Goal: Transaction & Acquisition: Purchase product/service

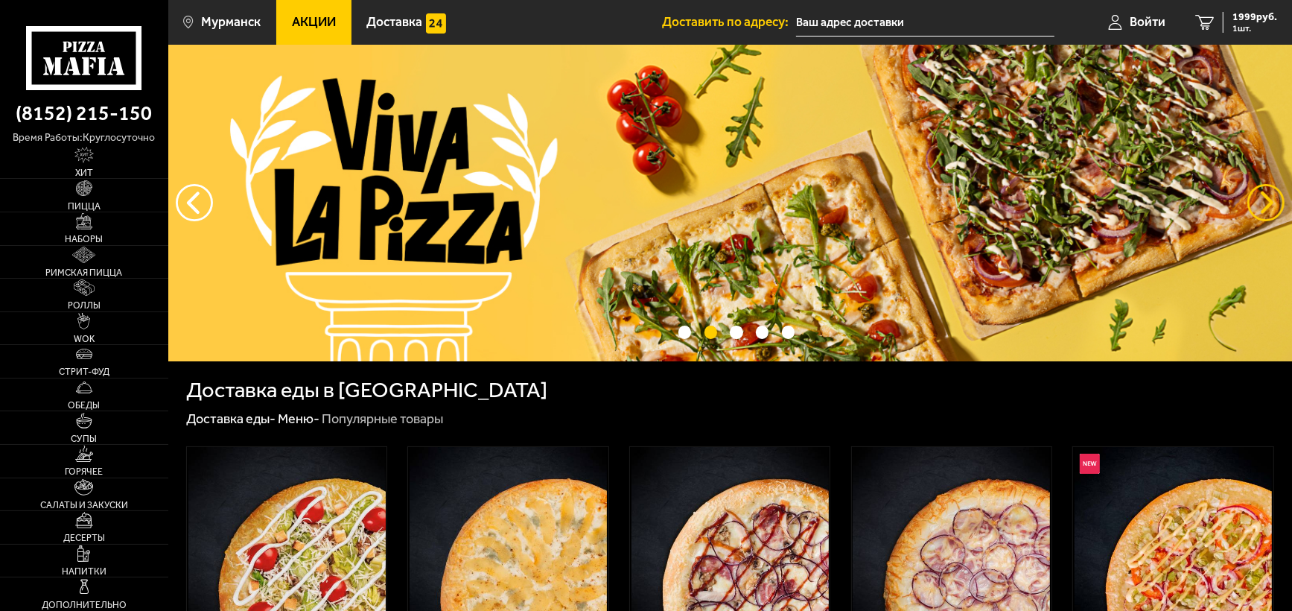
click at [1272, 203] on button "предыдущий" at bounding box center [1265, 202] width 37 height 37
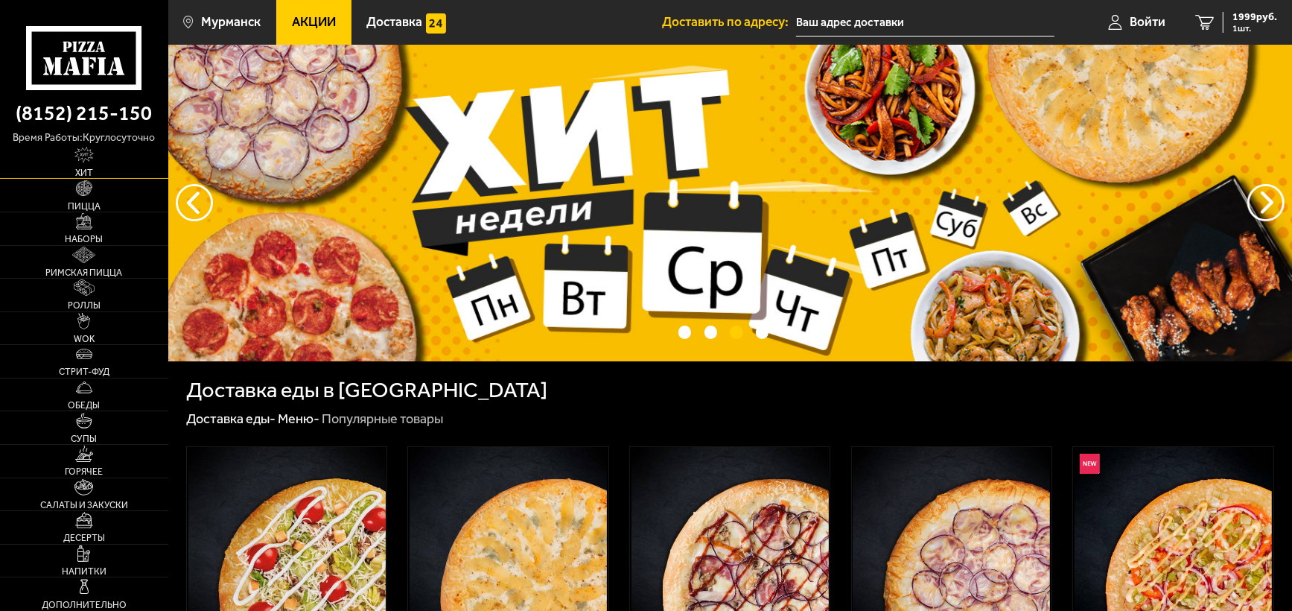
click at [90, 165] on link "Хит" at bounding box center [84, 162] width 168 height 33
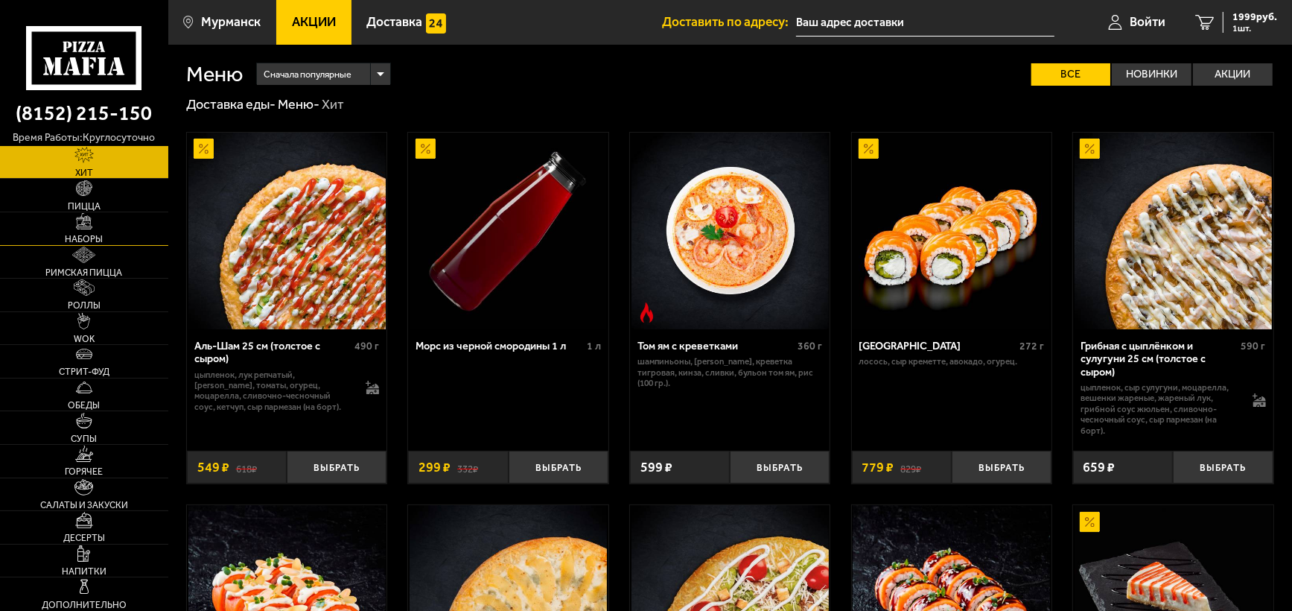
click at [80, 237] on span "Наборы" at bounding box center [84, 239] width 38 height 9
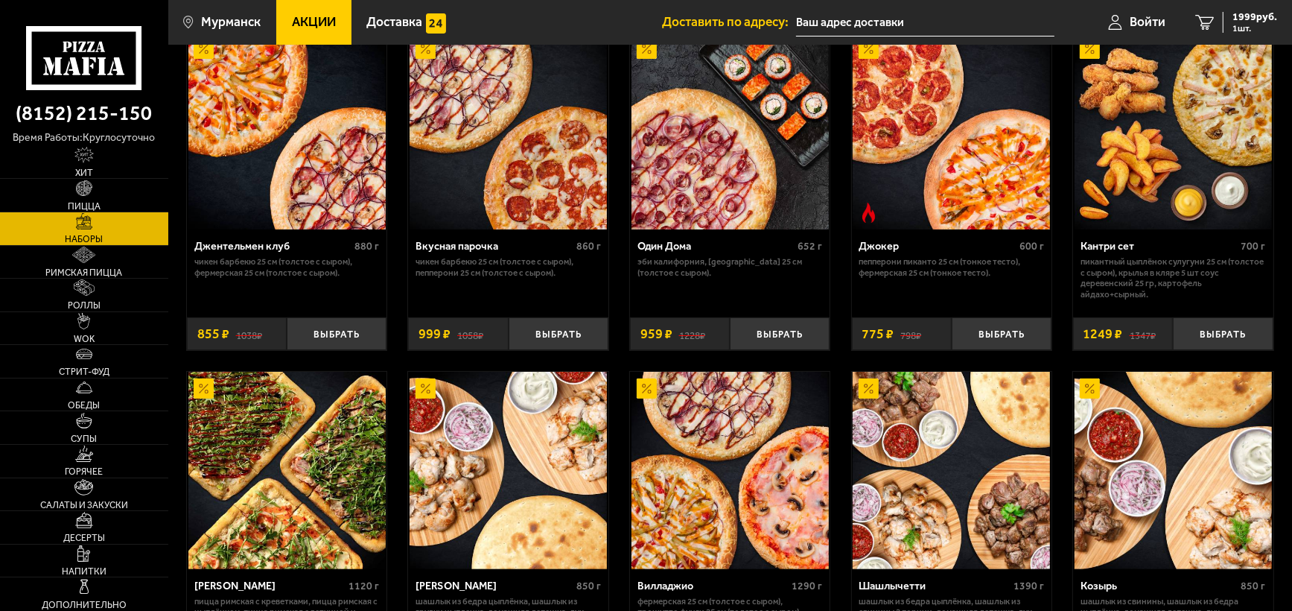
scroll to position [149, 0]
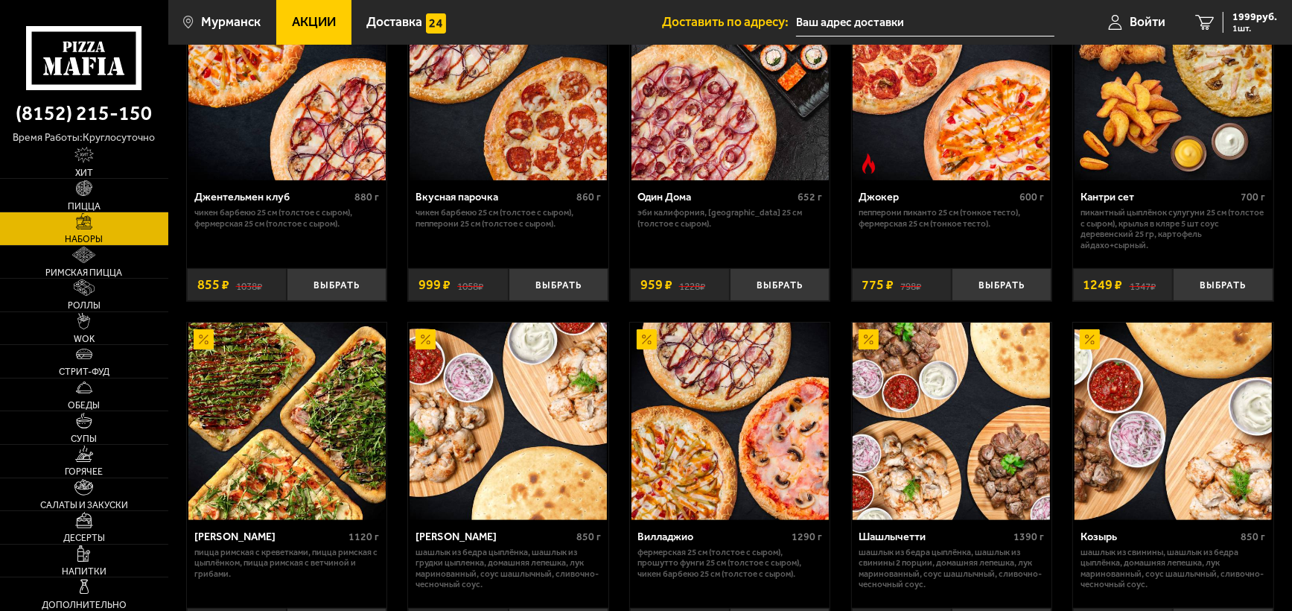
click at [231, 538] on div "[PERSON_NAME]" at bounding box center [269, 536] width 151 height 13
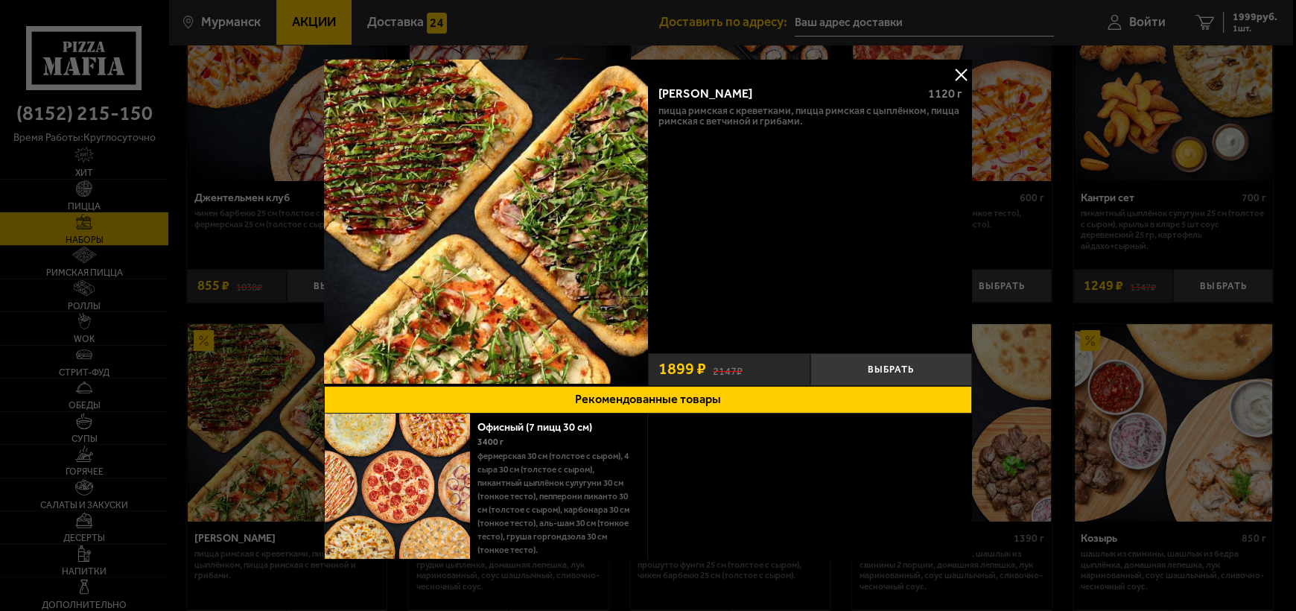
click at [956, 73] on button at bounding box center [960, 74] width 22 height 22
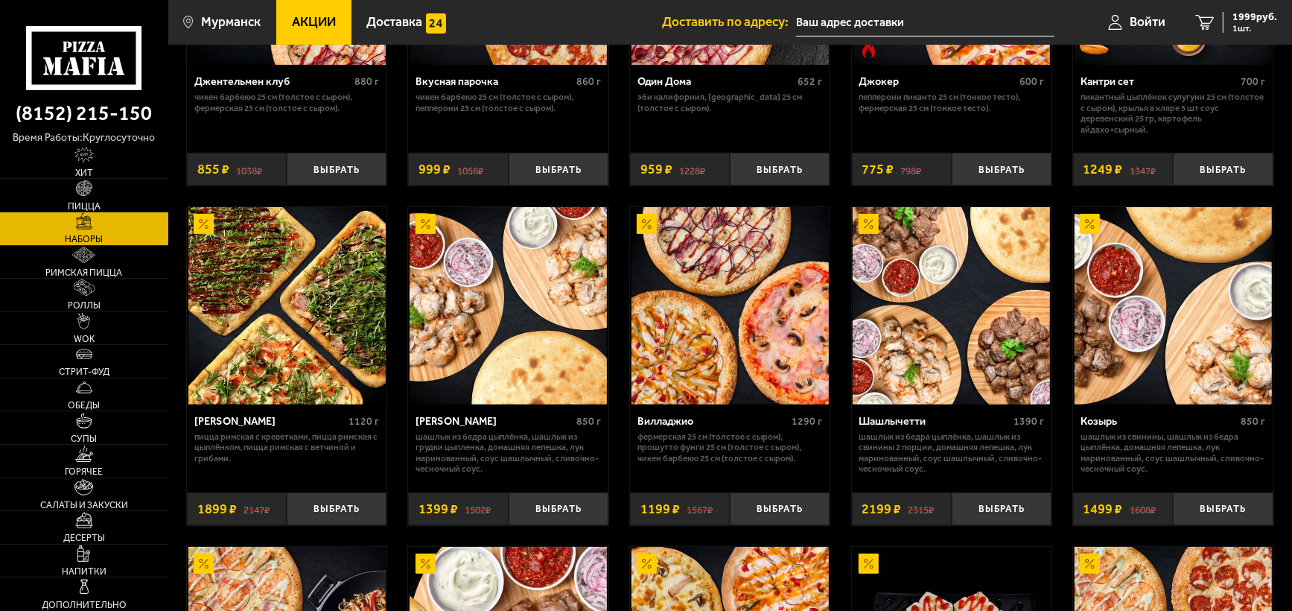
scroll to position [298, 0]
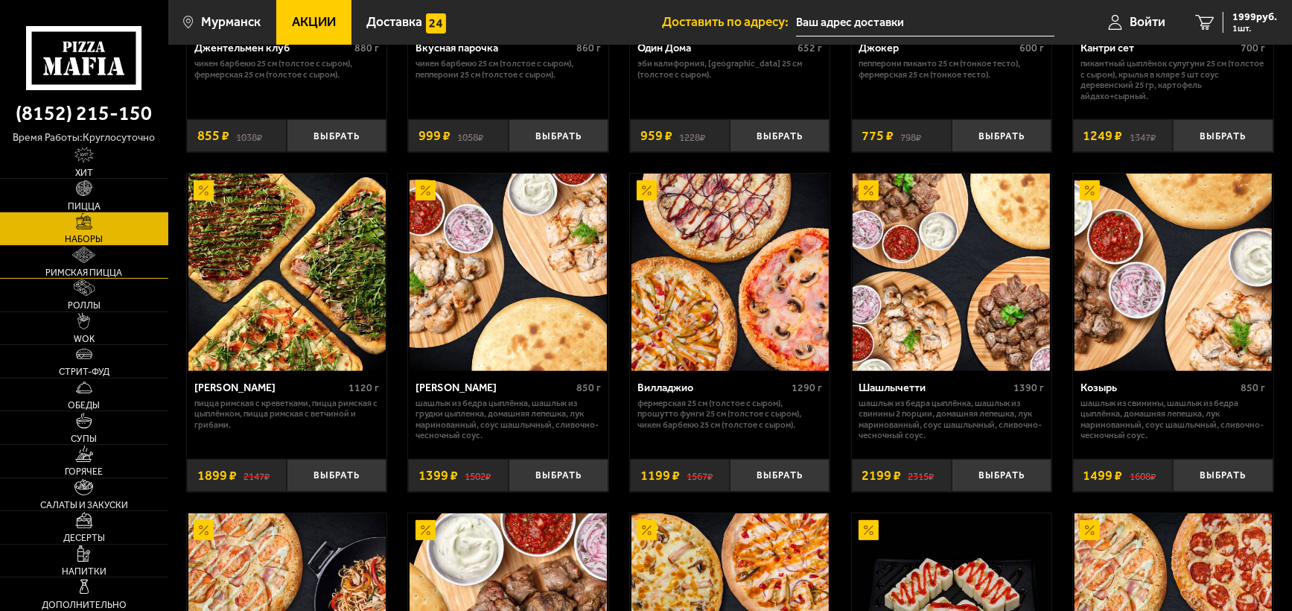
click at [62, 262] on link "Римская пицца" at bounding box center [84, 262] width 168 height 33
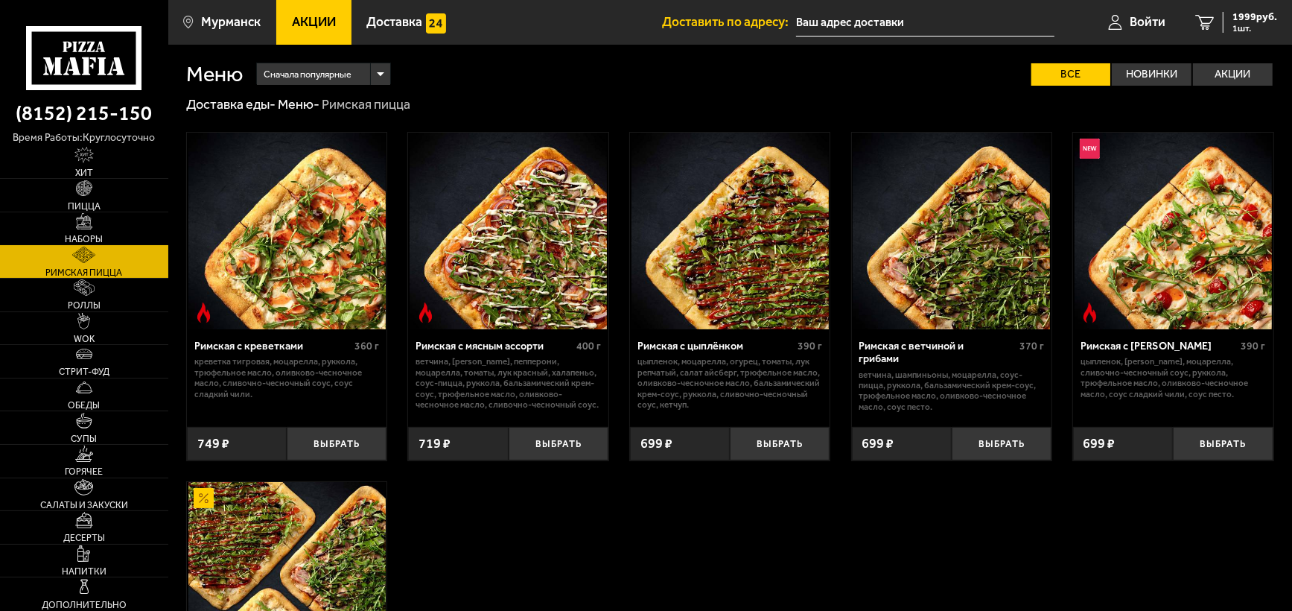
click at [83, 223] on img at bounding box center [84, 221] width 16 height 16
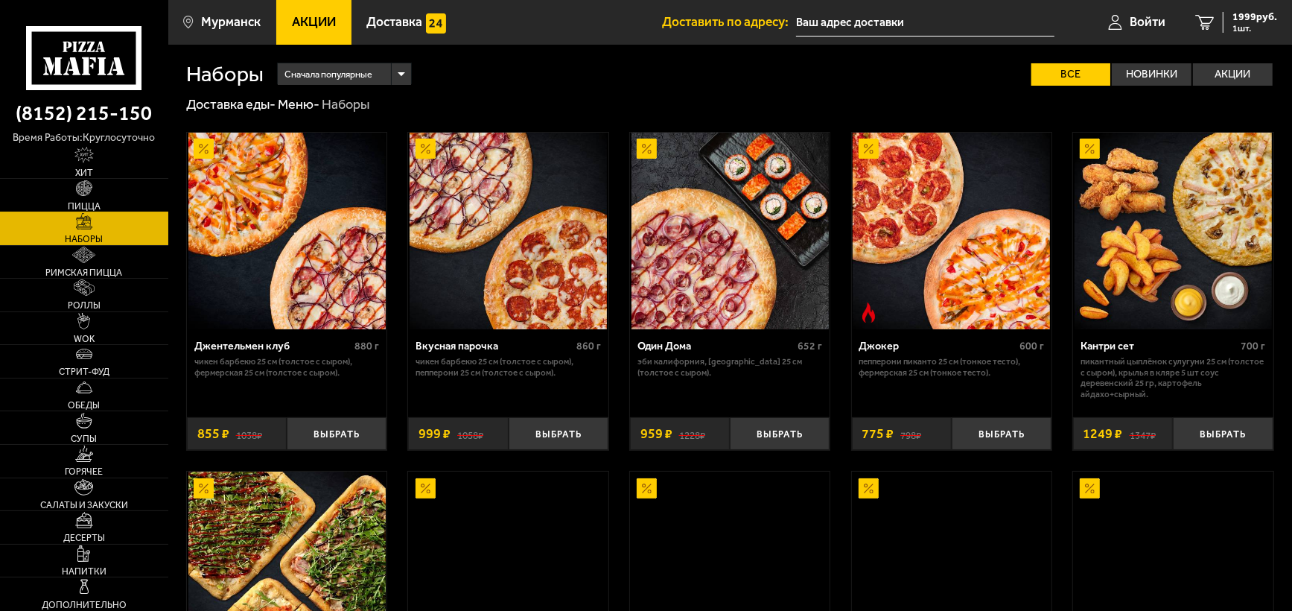
click at [92, 202] on span "Пицца" at bounding box center [84, 206] width 33 height 9
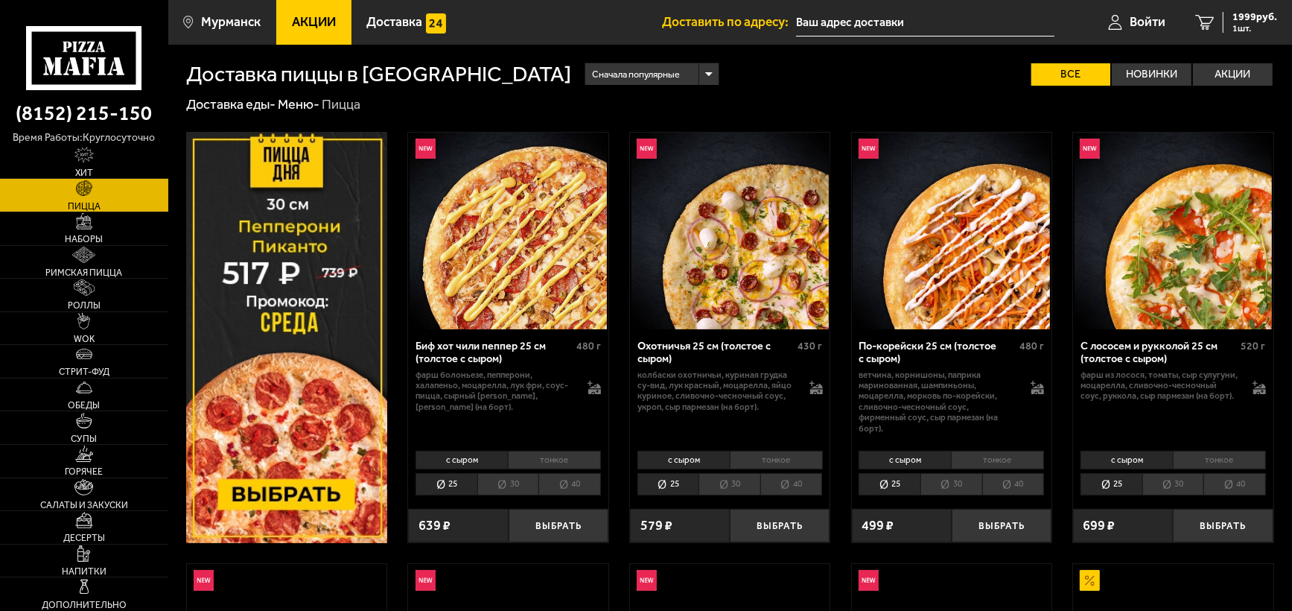
click at [1164, 487] on li "30" at bounding box center [1173, 484] width 62 height 22
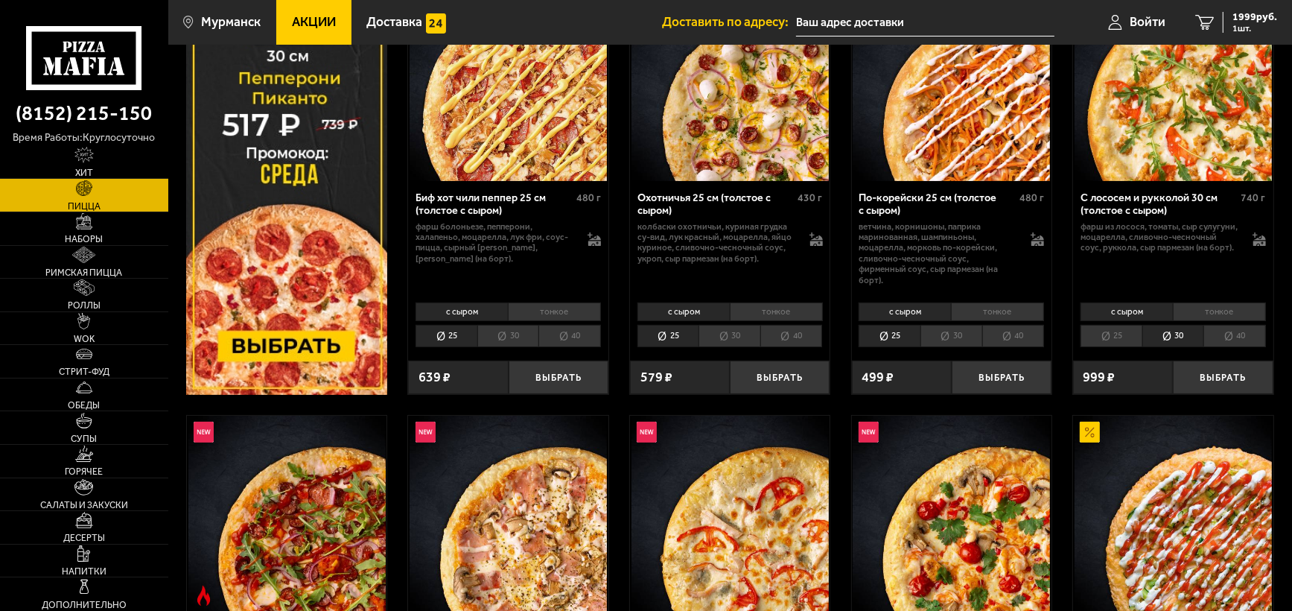
scroll to position [149, 0]
click at [1115, 333] on li "25" at bounding box center [1111, 335] width 62 height 22
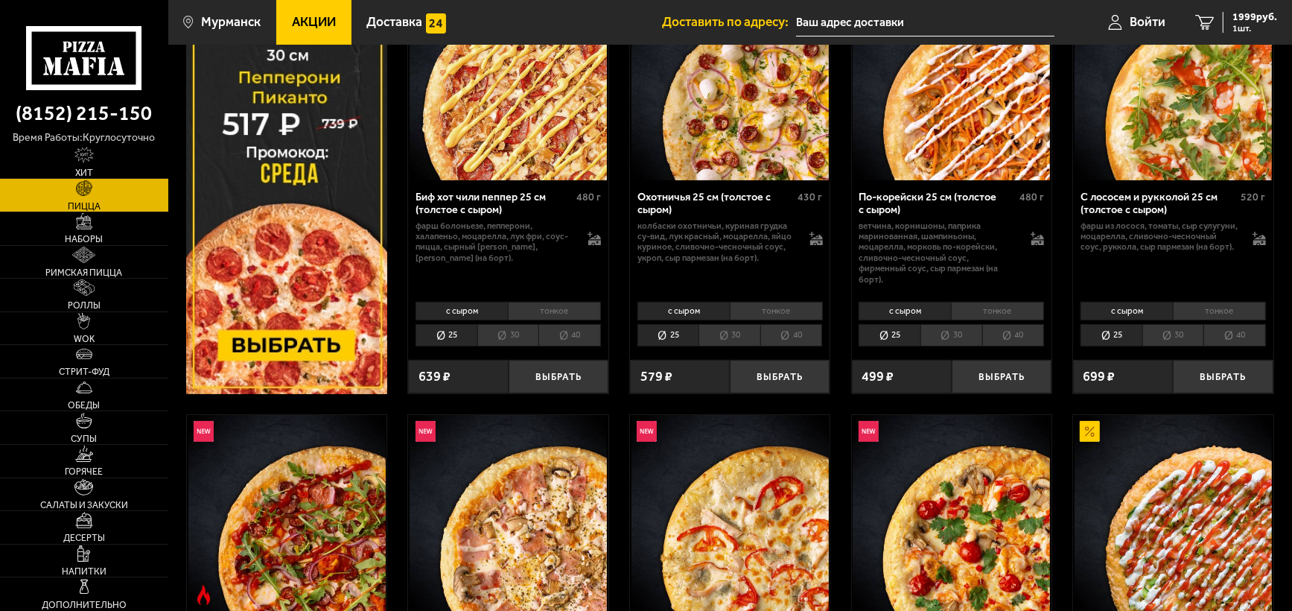
click at [1158, 331] on li "30" at bounding box center [1173, 335] width 62 height 22
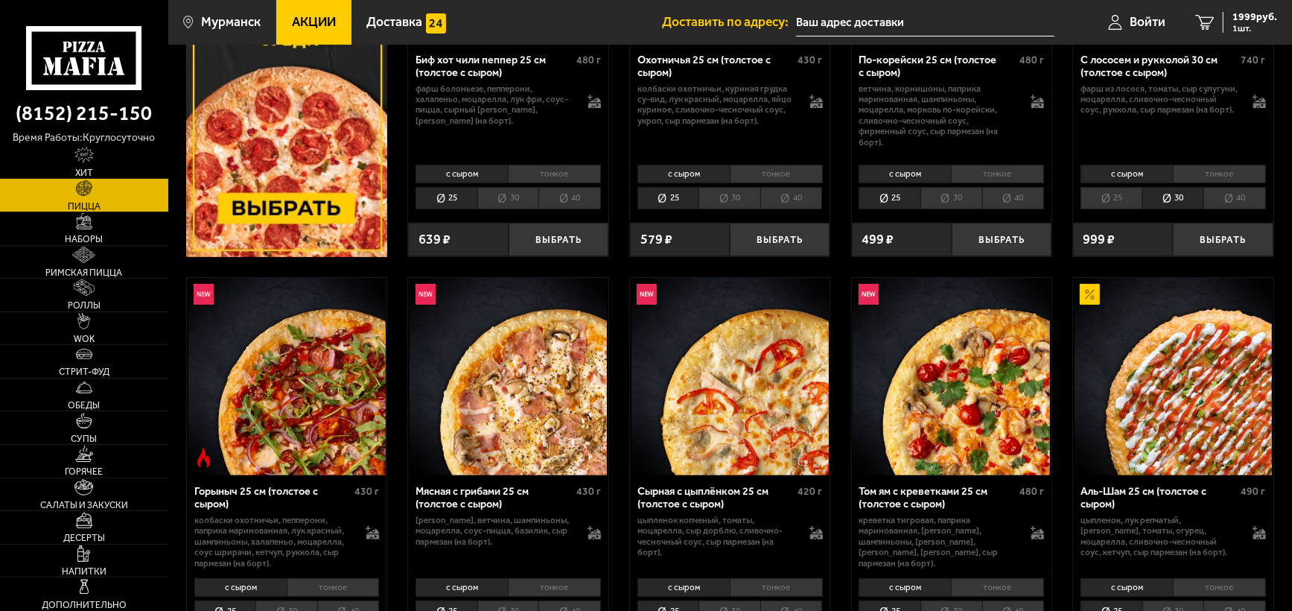
scroll to position [298, 0]
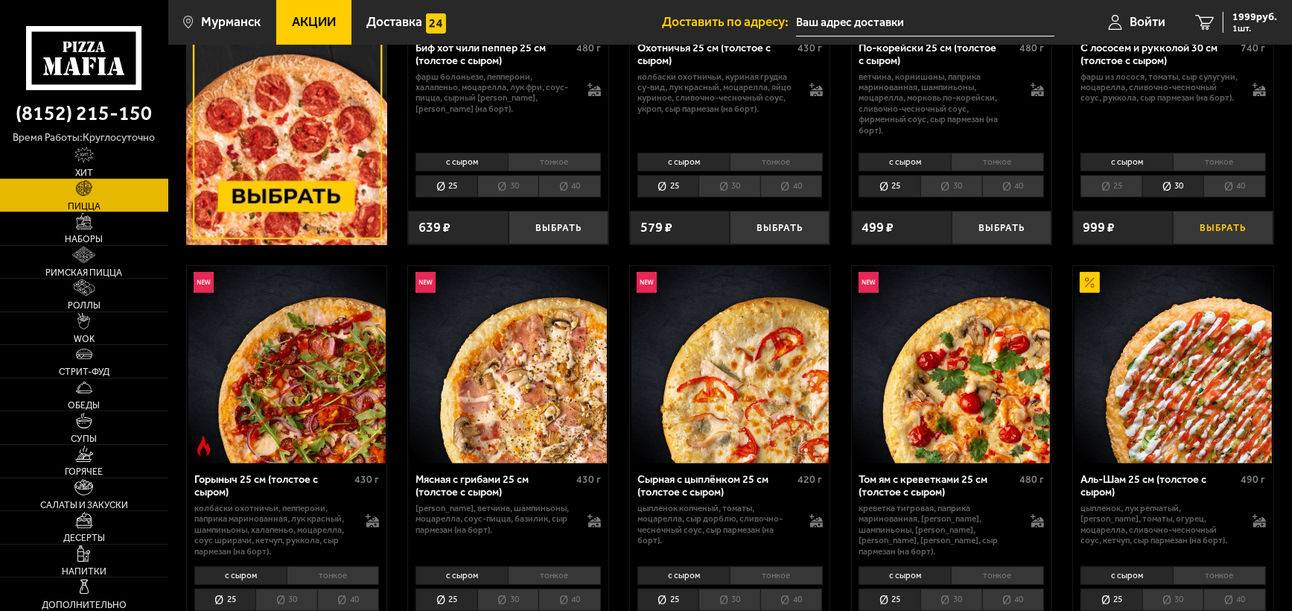
click at [1220, 219] on button "Выбрать" at bounding box center [1223, 227] width 100 height 33
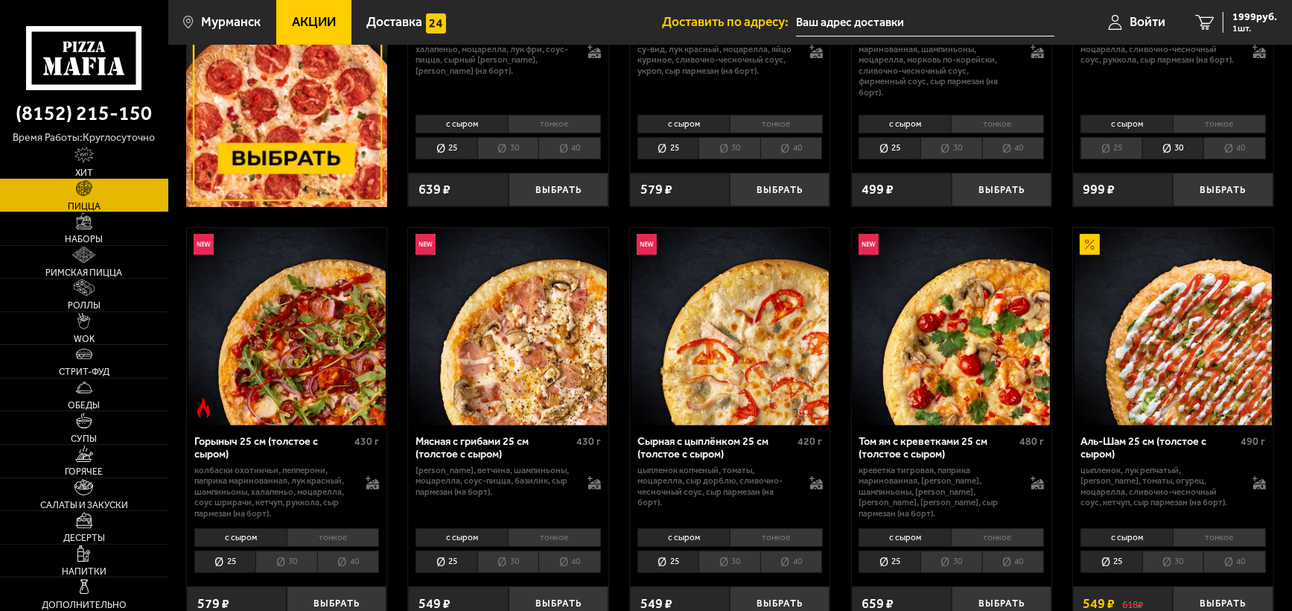
scroll to position [372, 0]
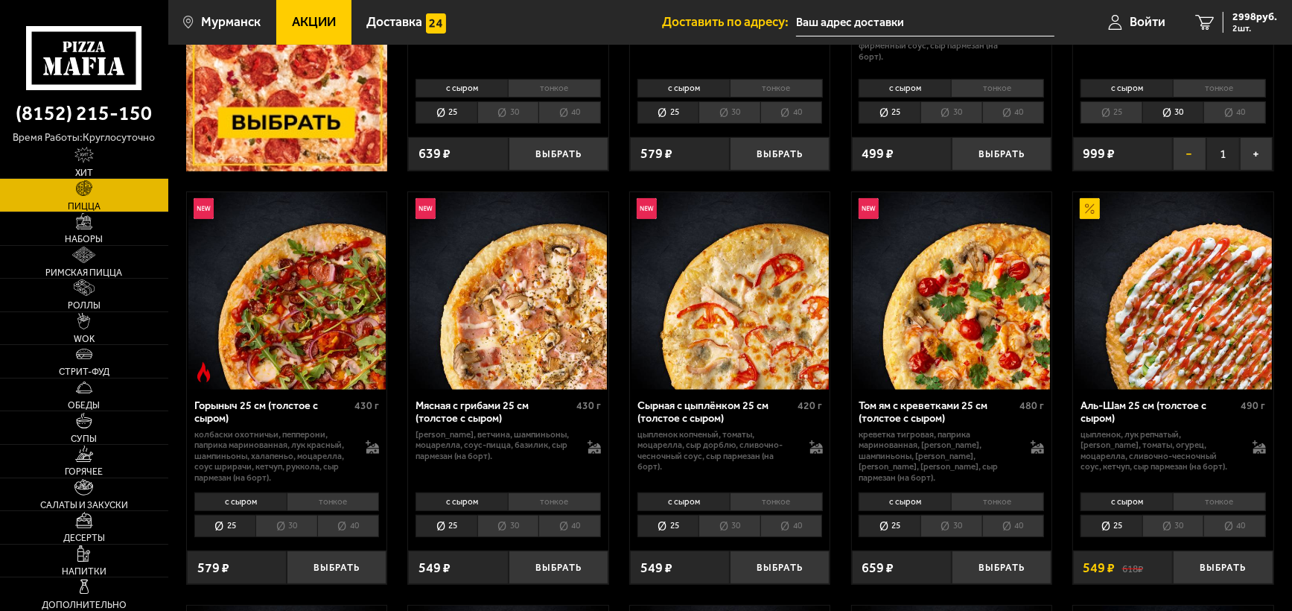
click at [1190, 153] on button "−" at bounding box center [1190, 153] width 34 height 33
click at [1173, 524] on li "30" at bounding box center [1173, 525] width 62 height 22
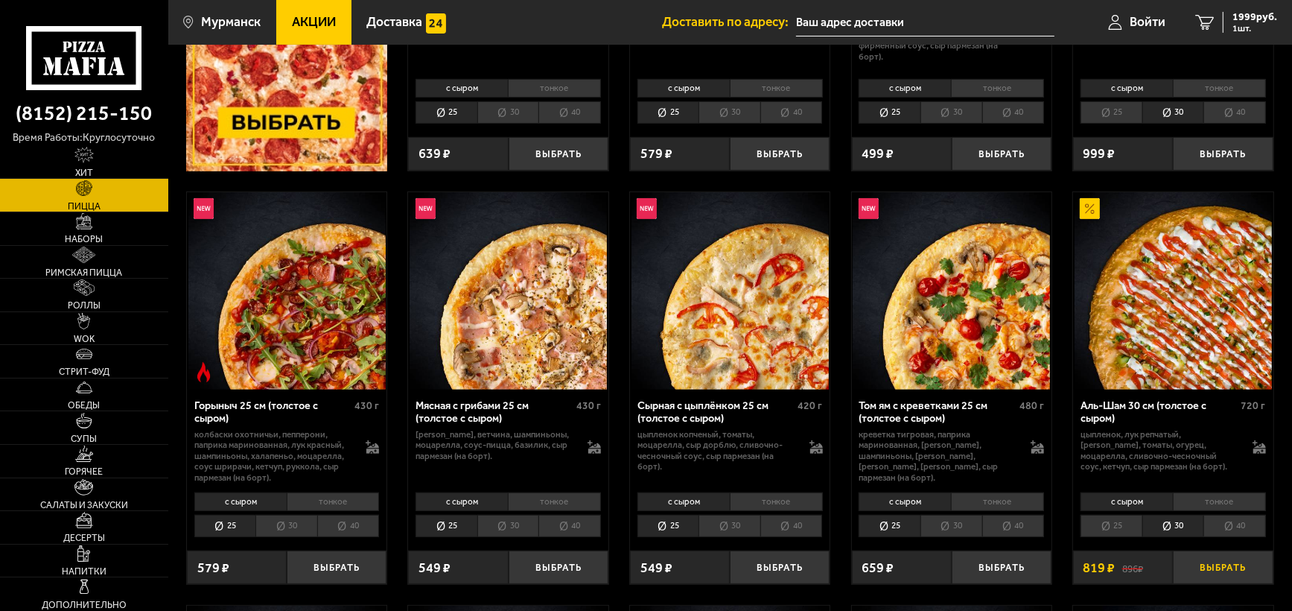
click at [1211, 567] on button "Выбрать" at bounding box center [1223, 566] width 100 height 33
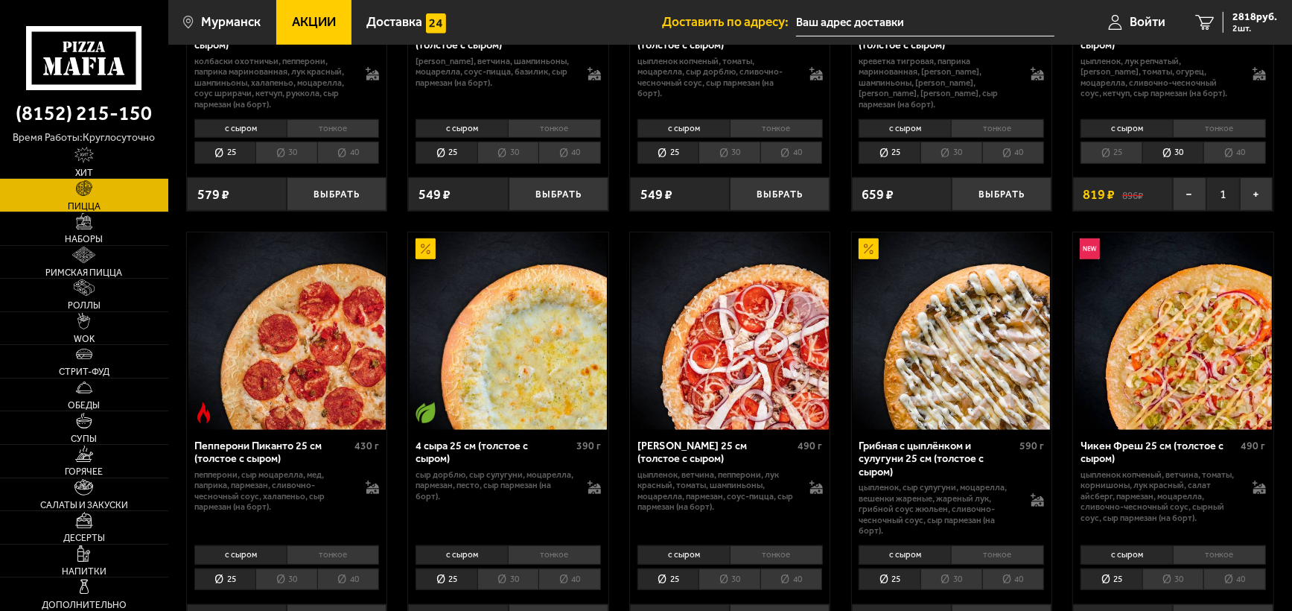
scroll to position [744, 0]
click at [1265, 12] on span "2818 руб." at bounding box center [1254, 17] width 45 height 10
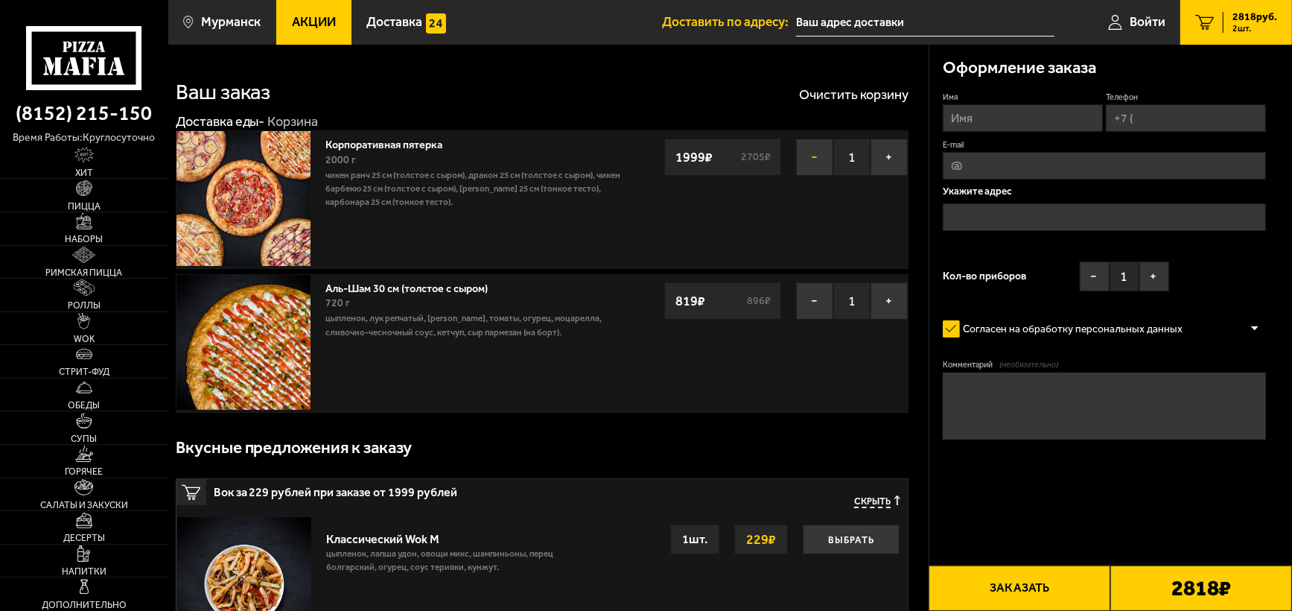
click at [812, 156] on button "−" at bounding box center [814, 156] width 37 height 37
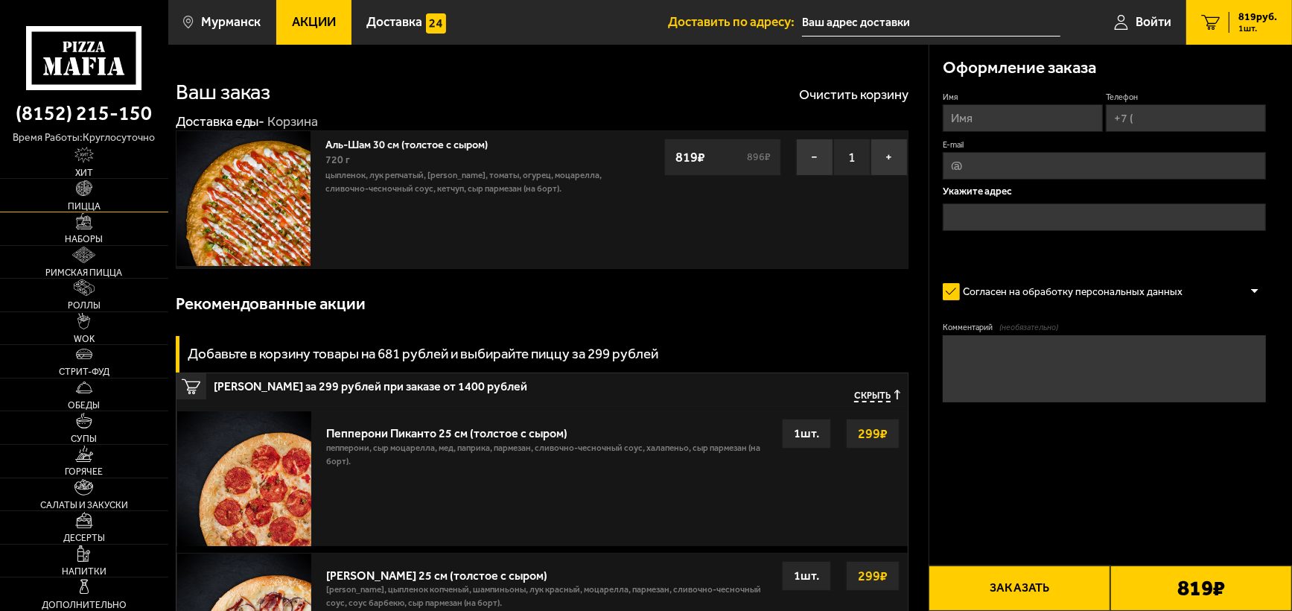
click at [89, 193] on img at bounding box center [84, 188] width 16 height 16
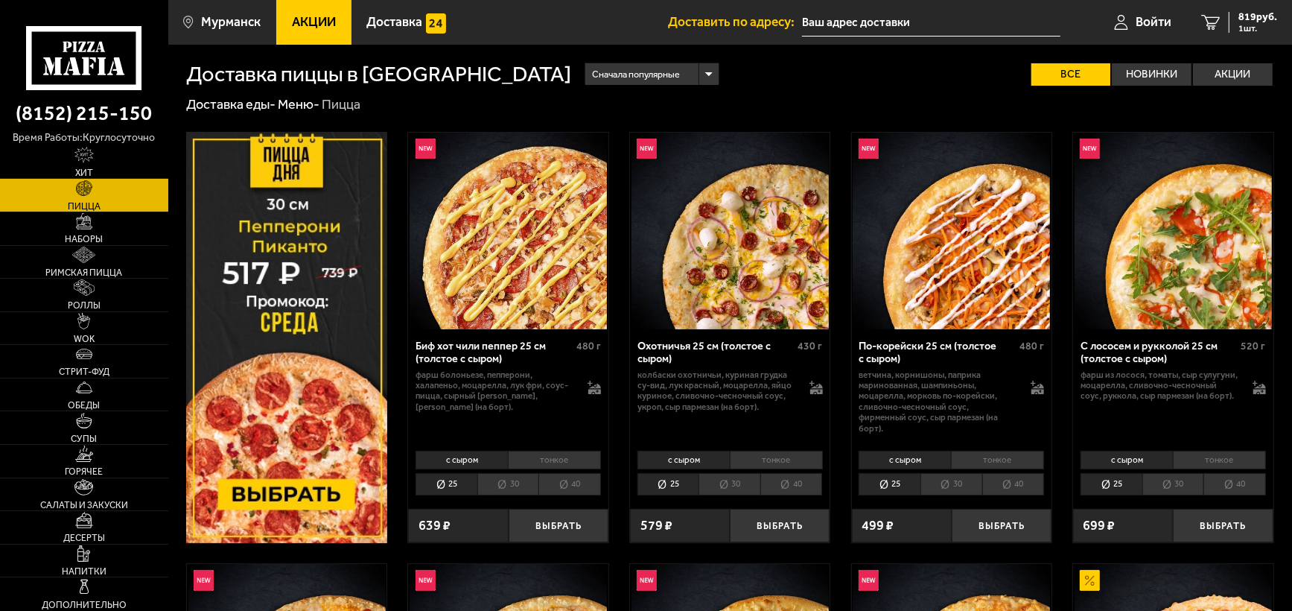
click at [1174, 486] on li "30" at bounding box center [1173, 484] width 62 height 22
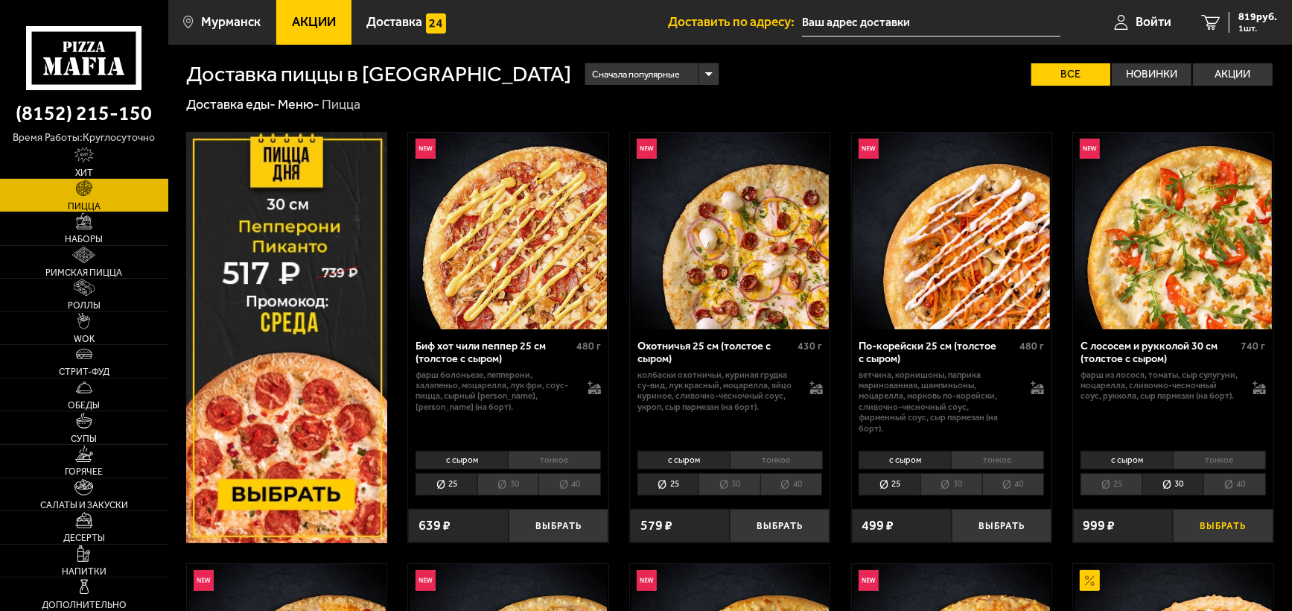
click at [1215, 522] on button "Выбрать" at bounding box center [1223, 525] width 100 height 33
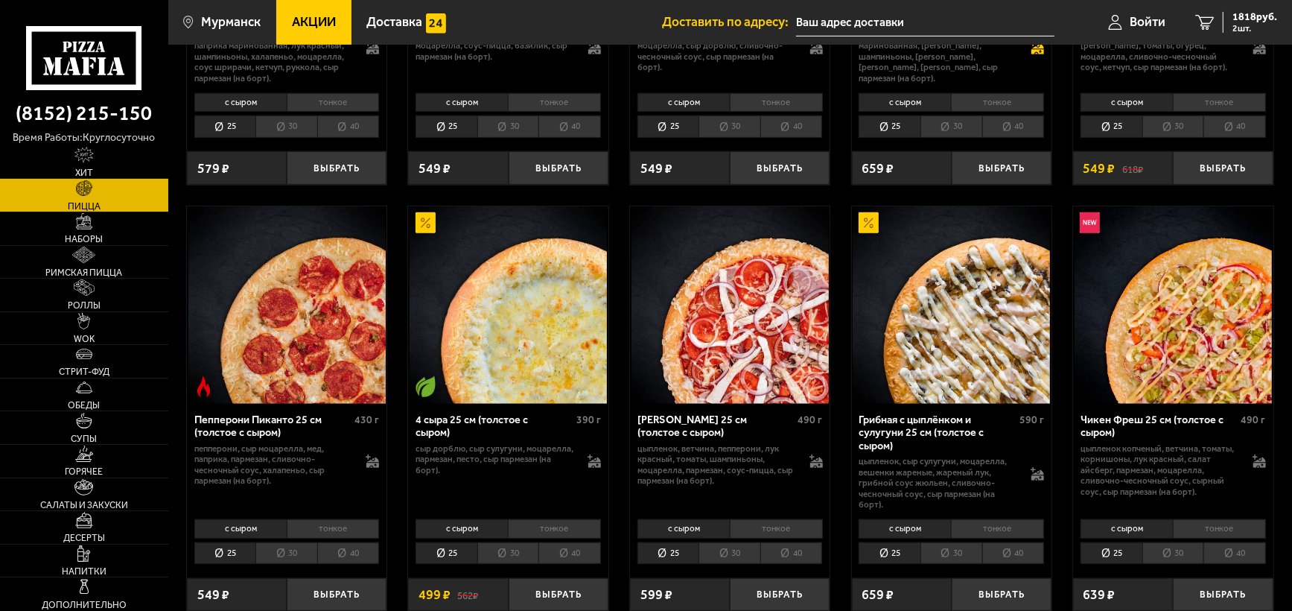
scroll to position [819, 0]
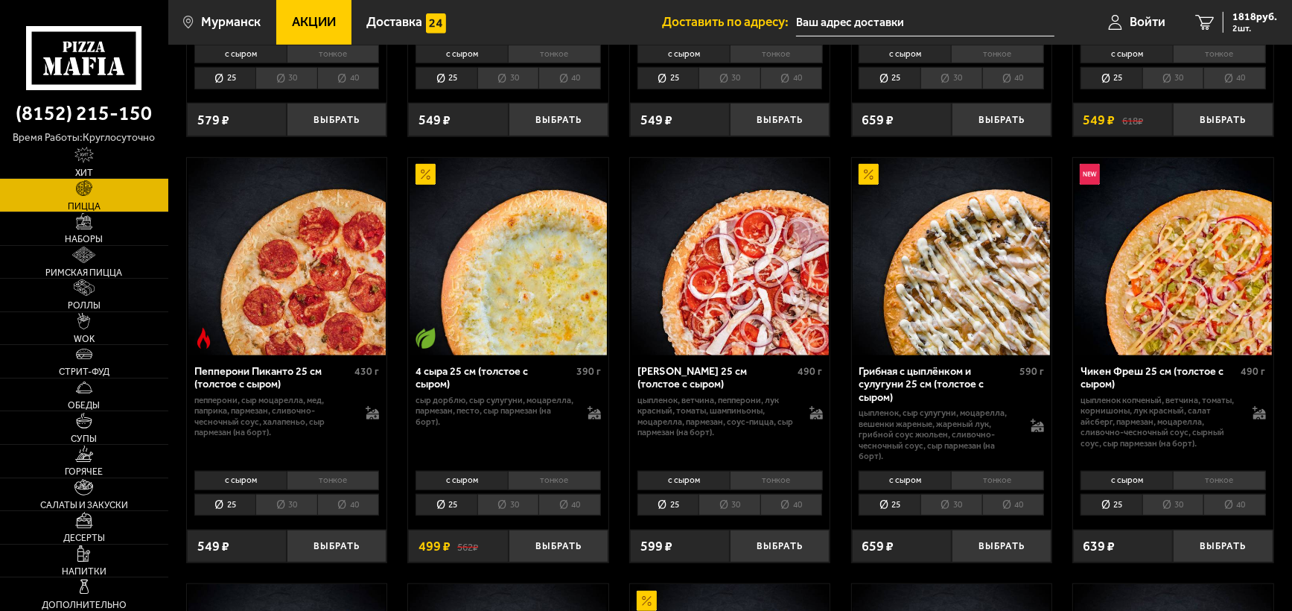
click at [496, 506] on li "30" at bounding box center [508, 505] width 62 height 22
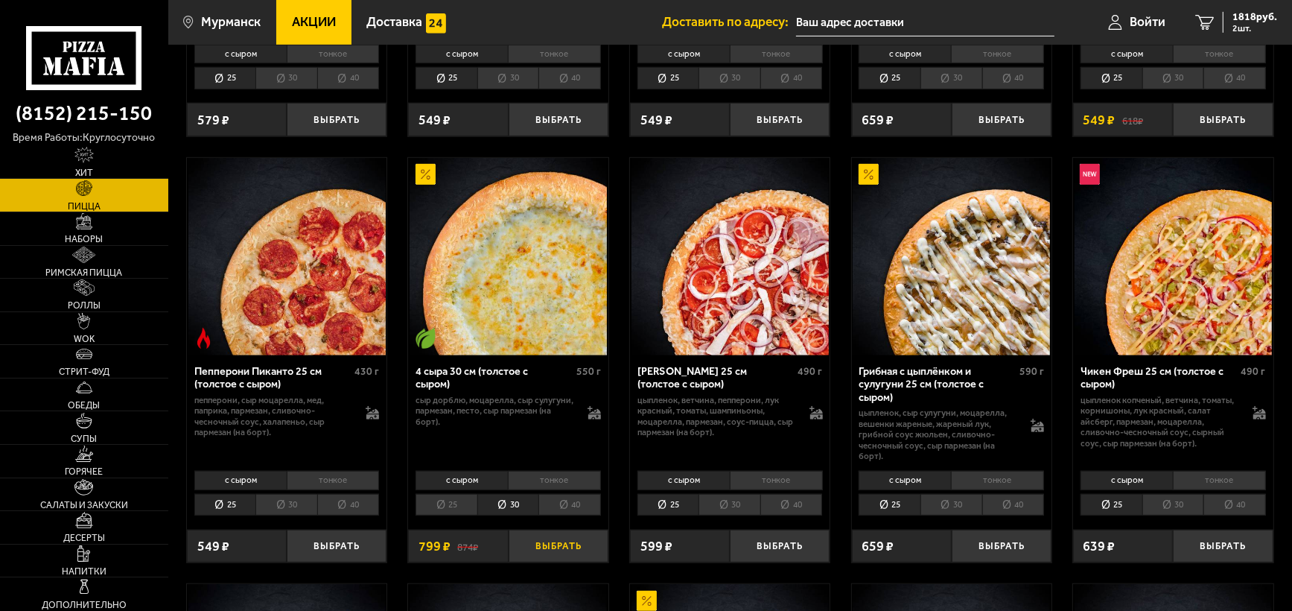
click at [551, 537] on button "Выбрать" at bounding box center [559, 545] width 100 height 33
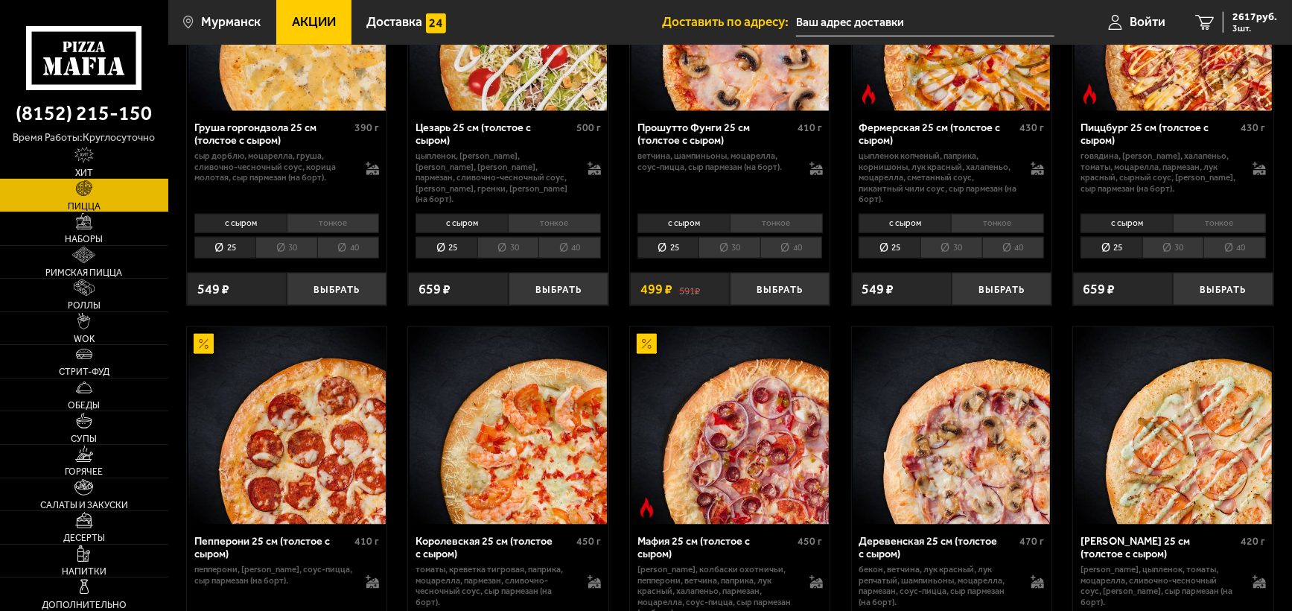
scroll to position [1637, 0]
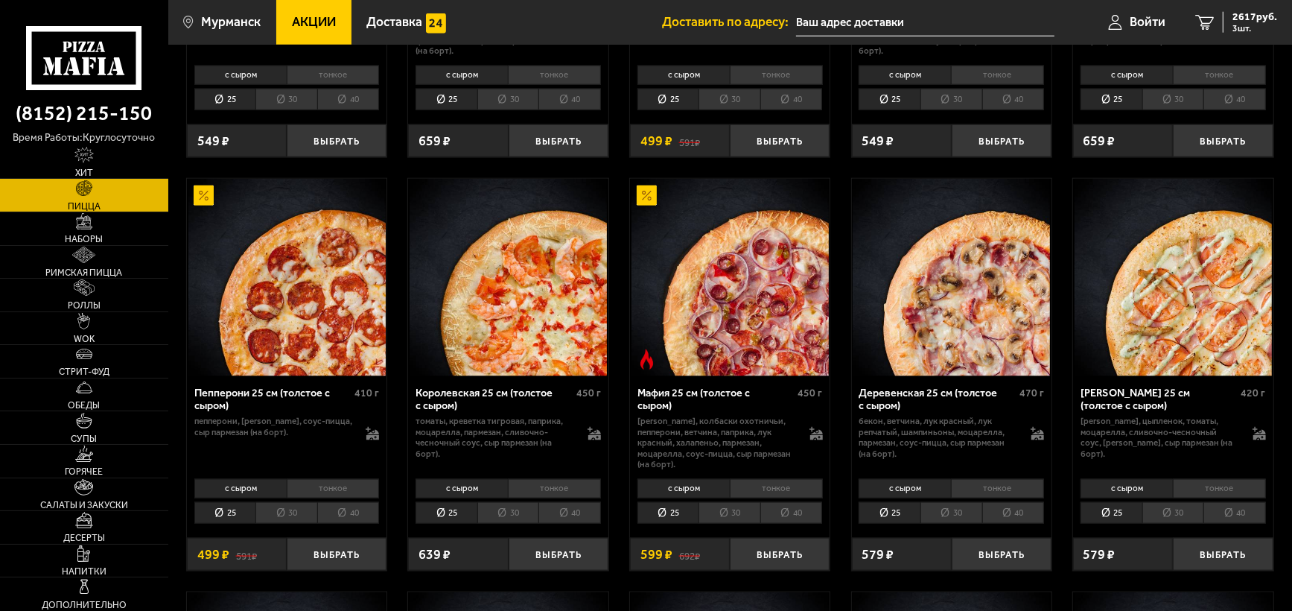
click at [520, 514] on li "30" at bounding box center [508, 513] width 62 height 22
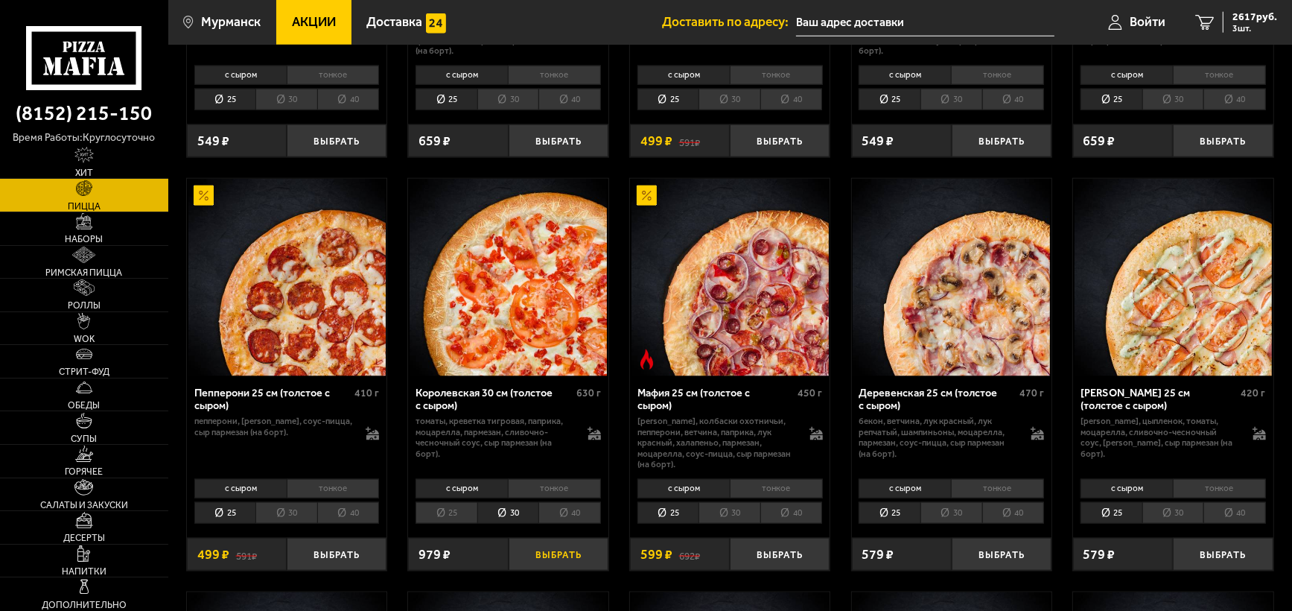
click at [543, 555] on button "Выбрать" at bounding box center [559, 554] width 100 height 33
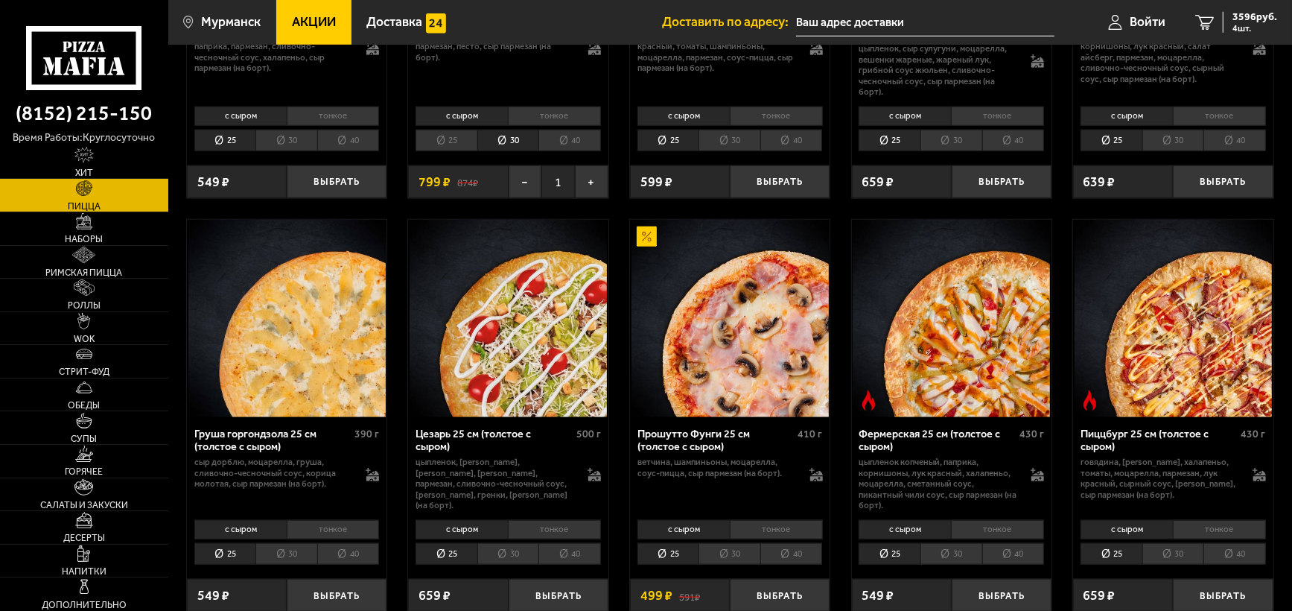
scroll to position [1217, 0]
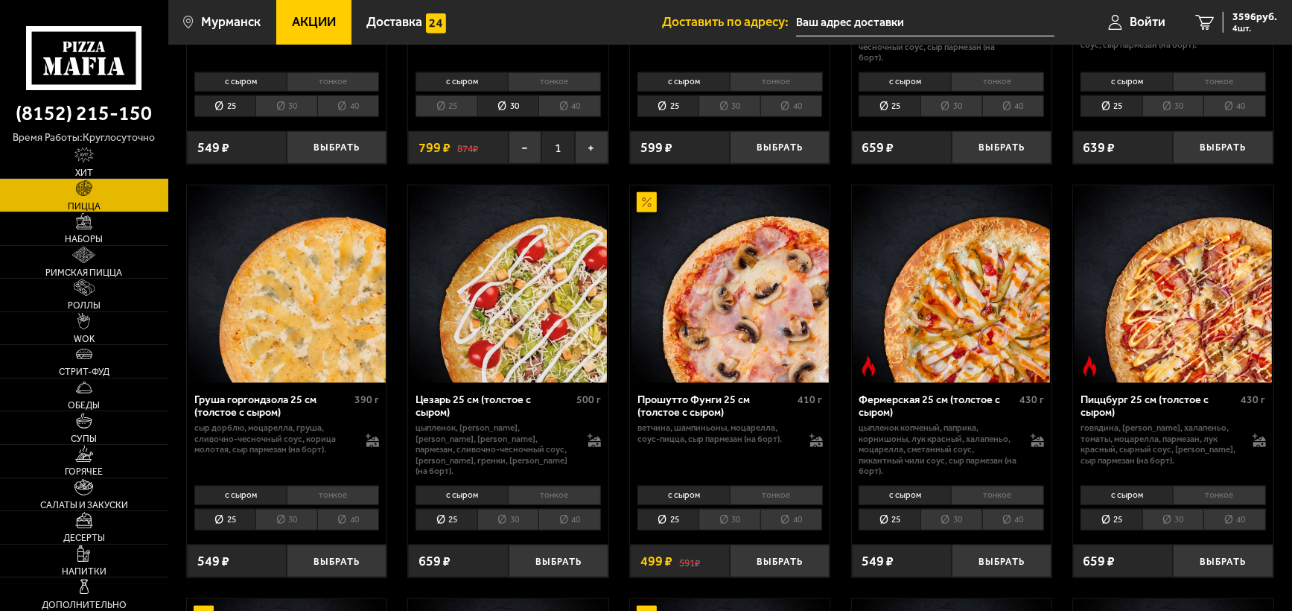
click at [518, 517] on li "30" at bounding box center [508, 520] width 62 height 22
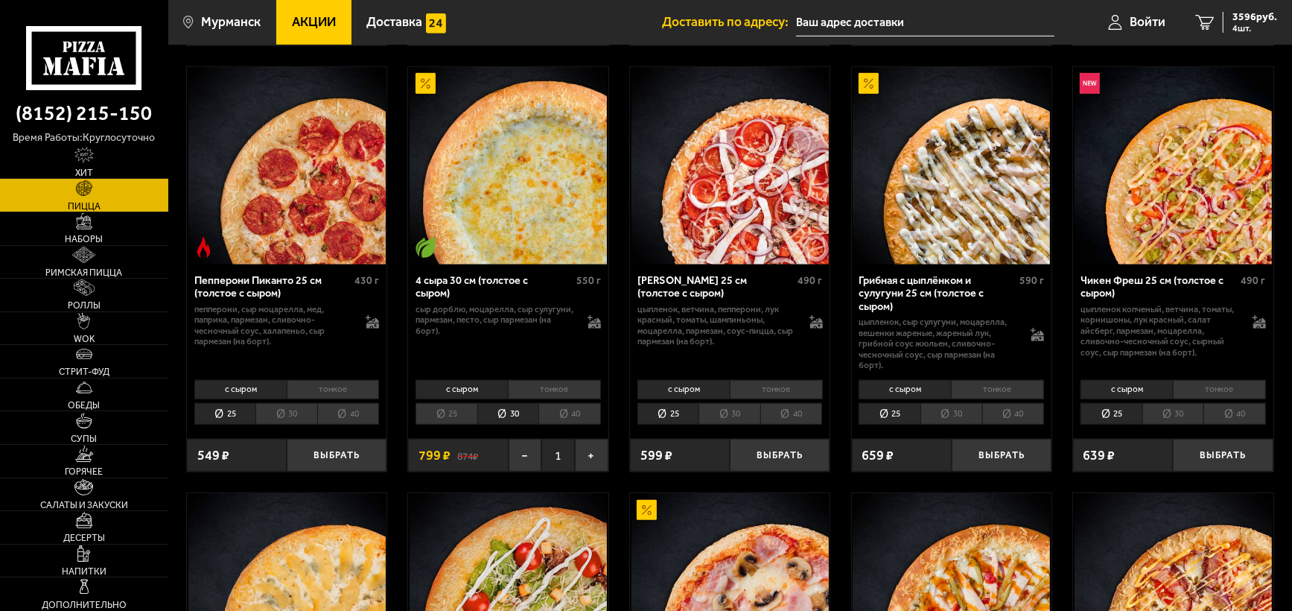
scroll to position [845, 0]
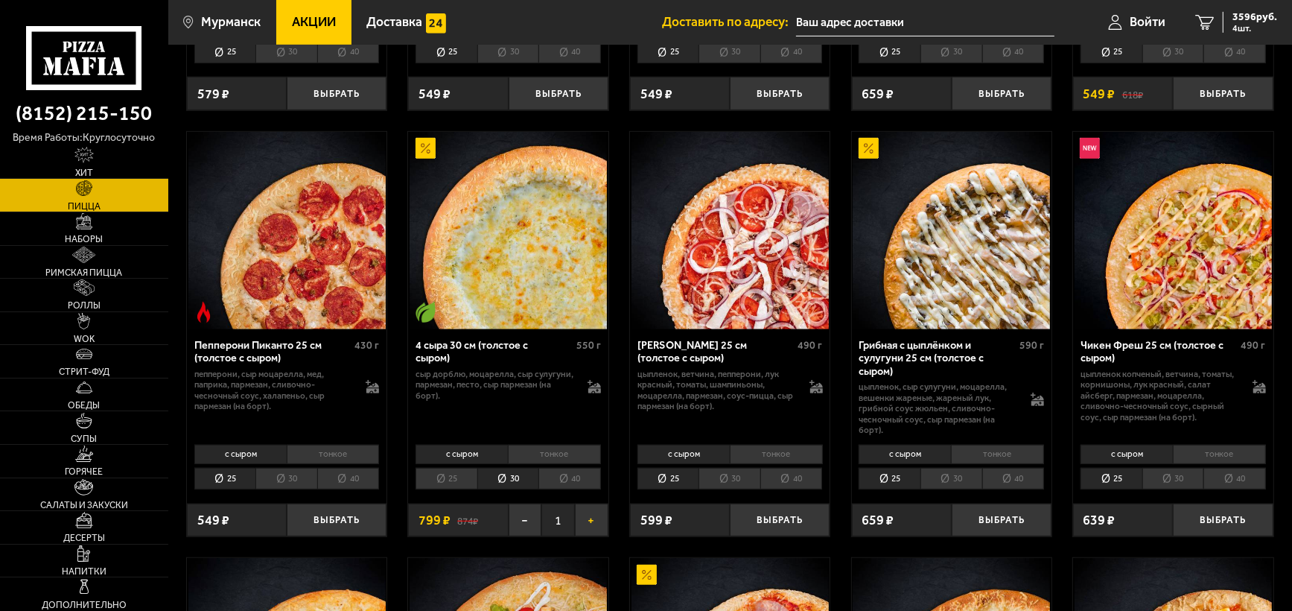
click at [596, 520] on button "+" at bounding box center [592, 519] width 34 height 33
click at [1255, 20] on span "4395 руб." at bounding box center [1254, 17] width 45 height 10
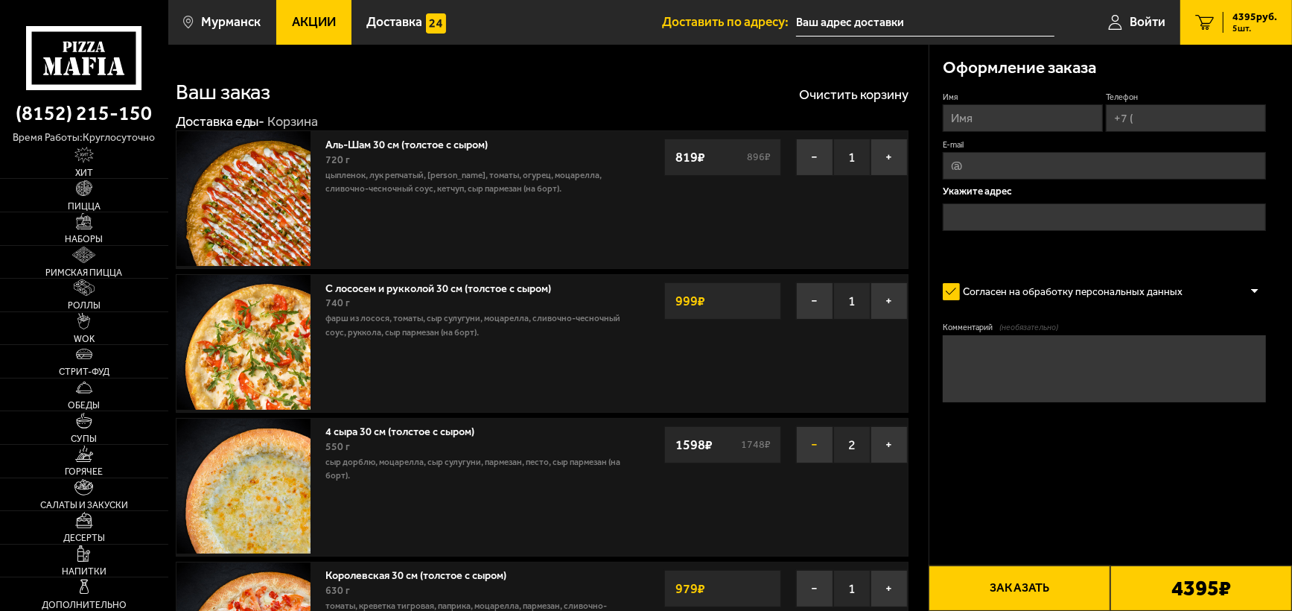
click at [816, 448] on button "−" at bounding box center [814, 444] width 37 height 37
click at [90, 156] on img at bounding box center [83, 155] width 19 height 16
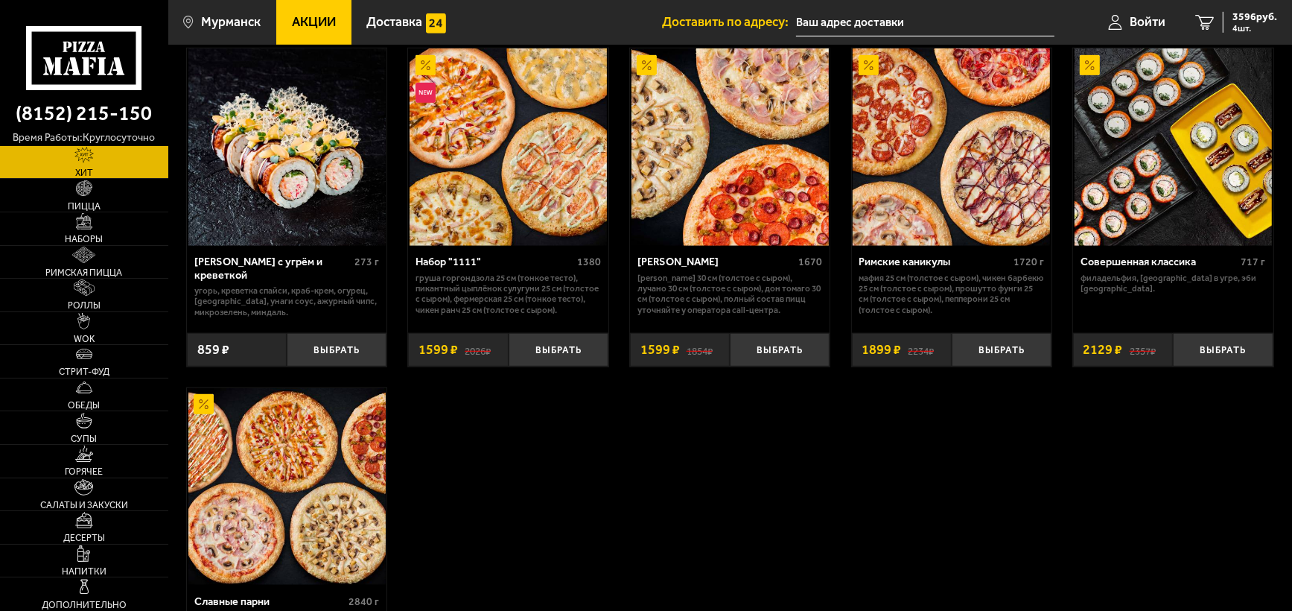
scroll to position [893, 0]
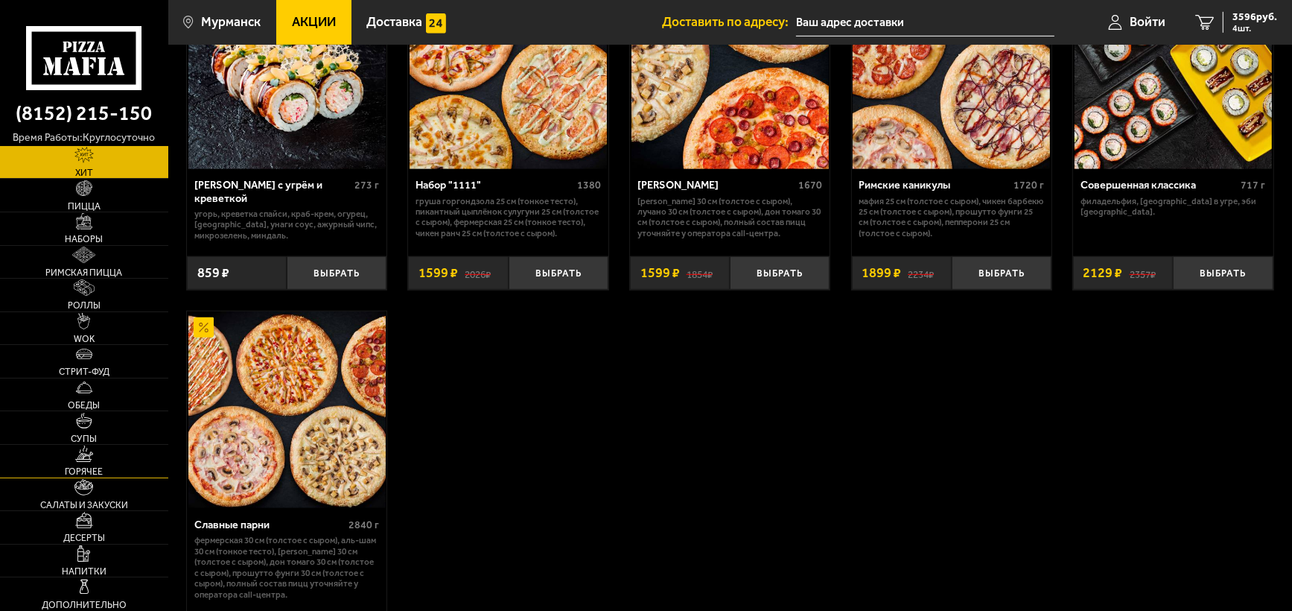
click at [89, 461] on img at bounding box center [84, 453] width 18 height 16
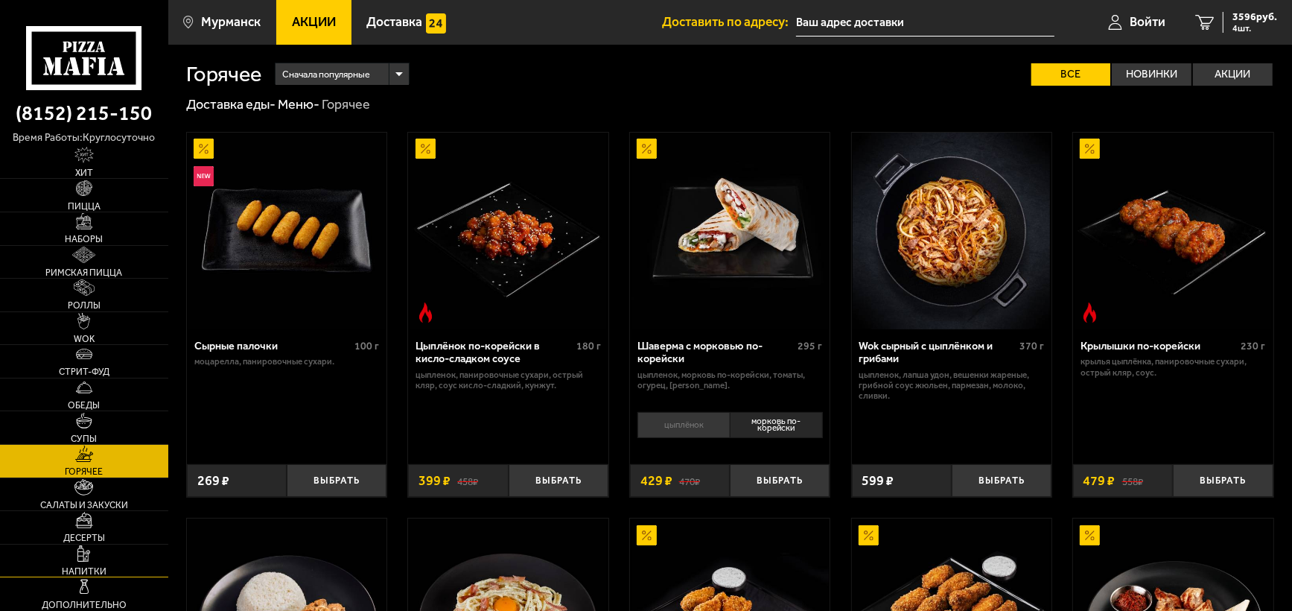
click at [76, 567] on span "Напитки" at bounding box center [84, 571] width 45 height 9
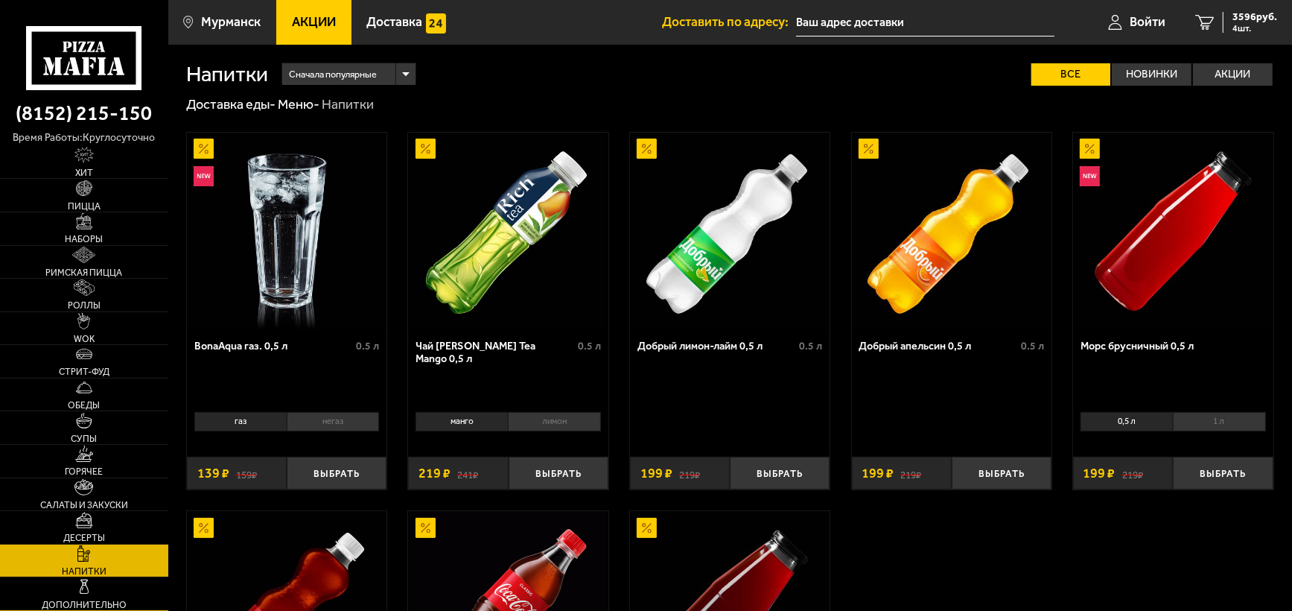
click at [83, 579] on img at bounding box center [84, 587] width 16 height 16
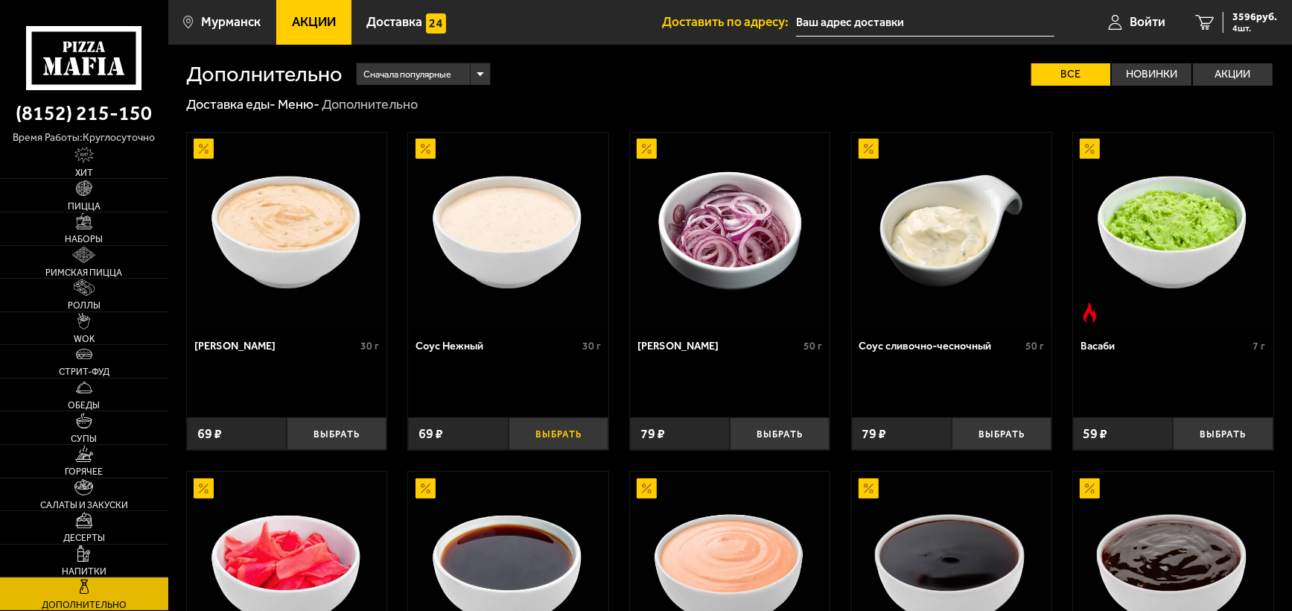
click at [564, 426] on button "Выбрать" at bounding box center [559, 433] width 100 height 33
click at [347, 431] on button "Выбрать" at bounding box center [337, 433] width 100 height 33
click at [1238, 20] on span "3734 руб." at bounding box center [1254, 17] width 45 height 10
